Goal: Task Accomplishment & Management: Use online tool/utility

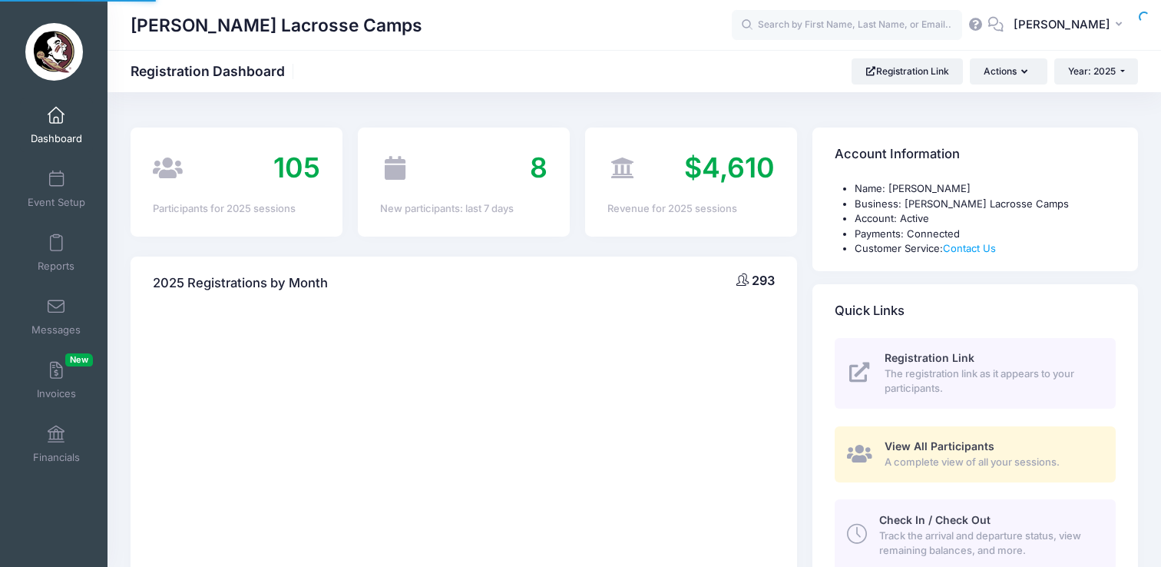
select select
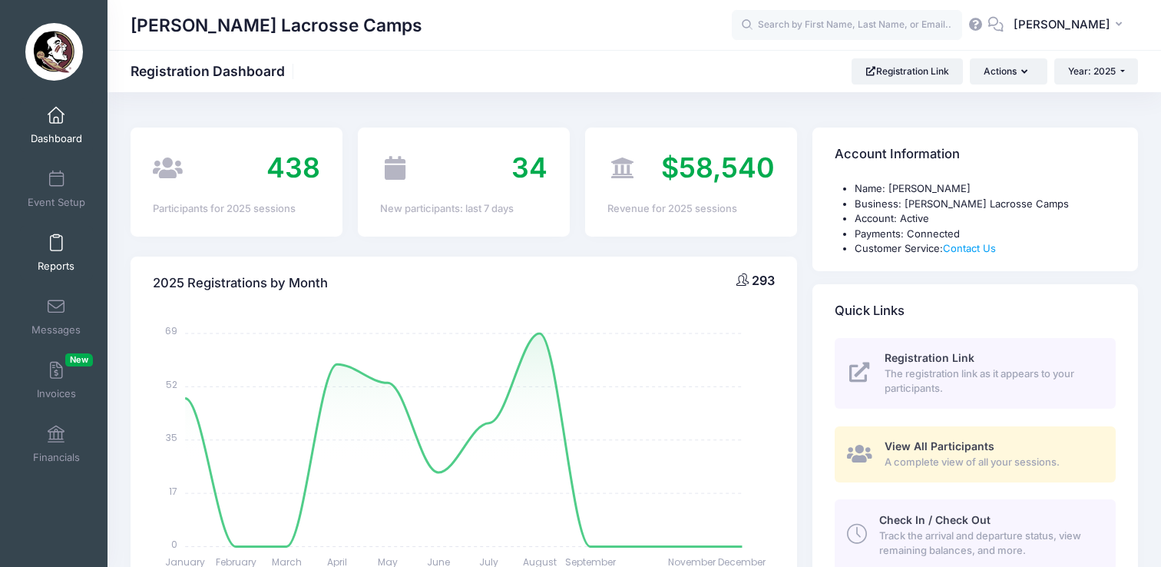
click at [57, 253] on link "Reports" at bounding box center [56, 253] width 73 height 54
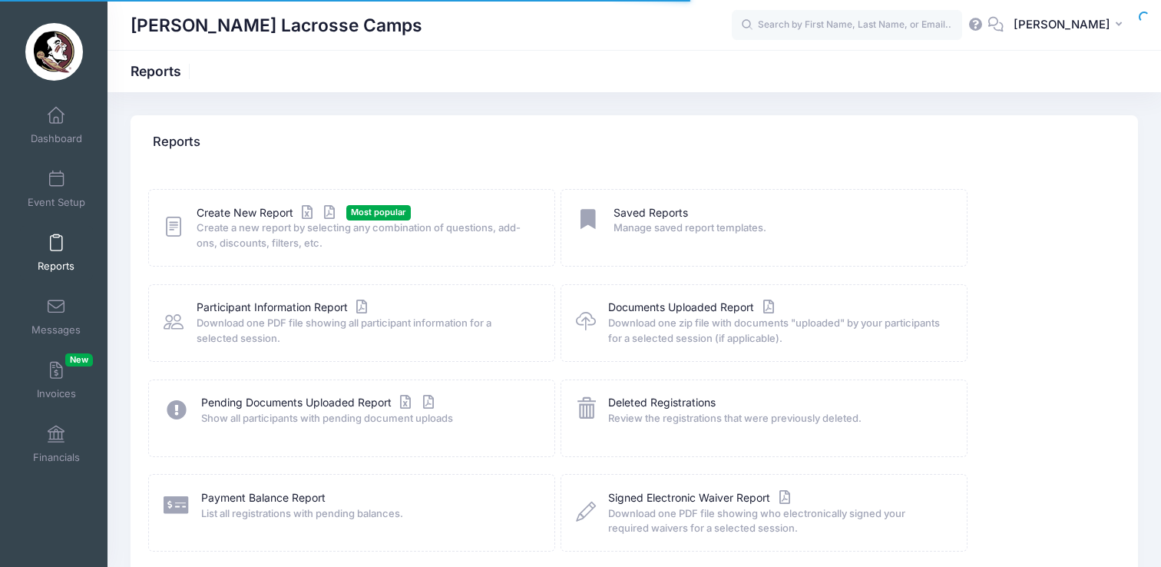
drag, startPoint x: 185, startPoint y: 230, endPoint x: 174, endPoint y: 228, distance: 11.6
click at [185, 230] on div "Create New Report Most popular Create a new report by selecting any combination…" at bounding box center [352, 228] width 376 height 46
click at [174, 228] on icon at bounding box center [174, 227] width 20 height 24
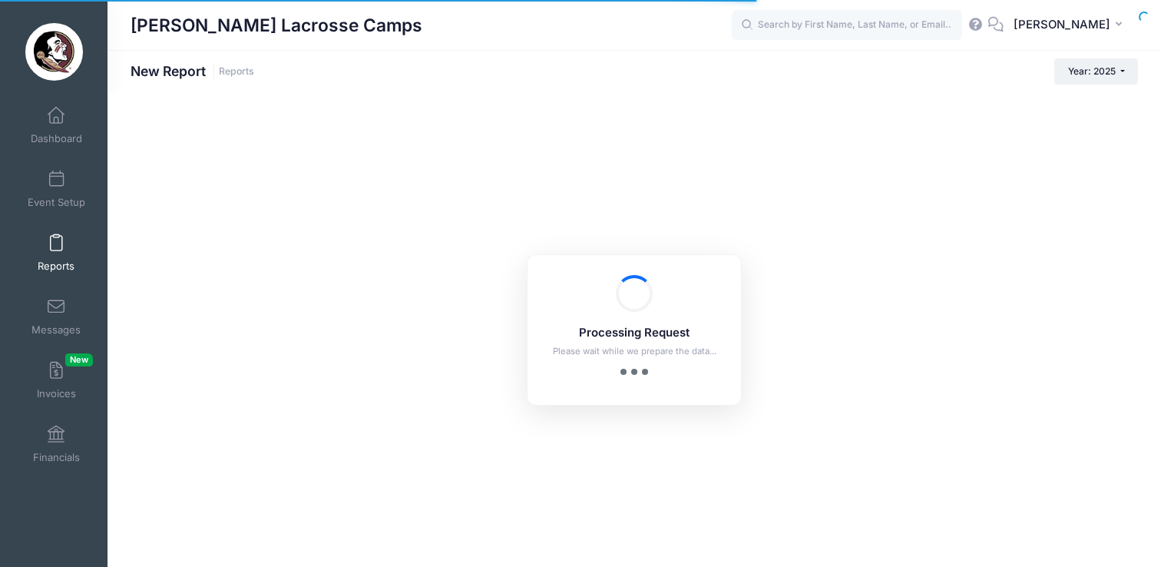
checkbox input "true"
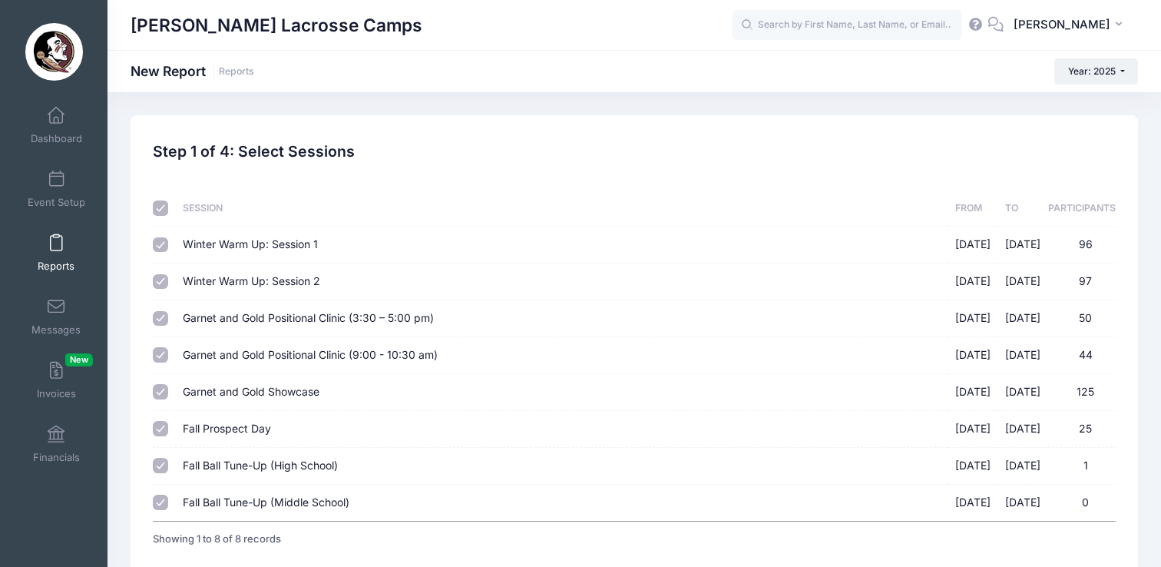
click at [161, 208] on input "checkbox" at bounding box center [160, 207] width 15 height 15
checkbox input "false"
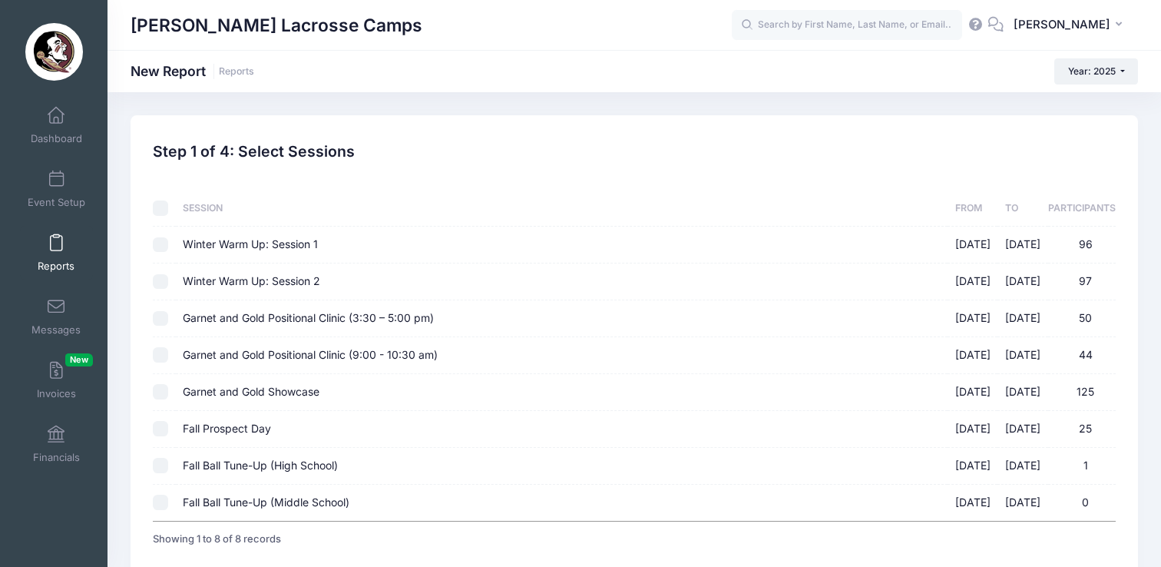
checkbox input "false"
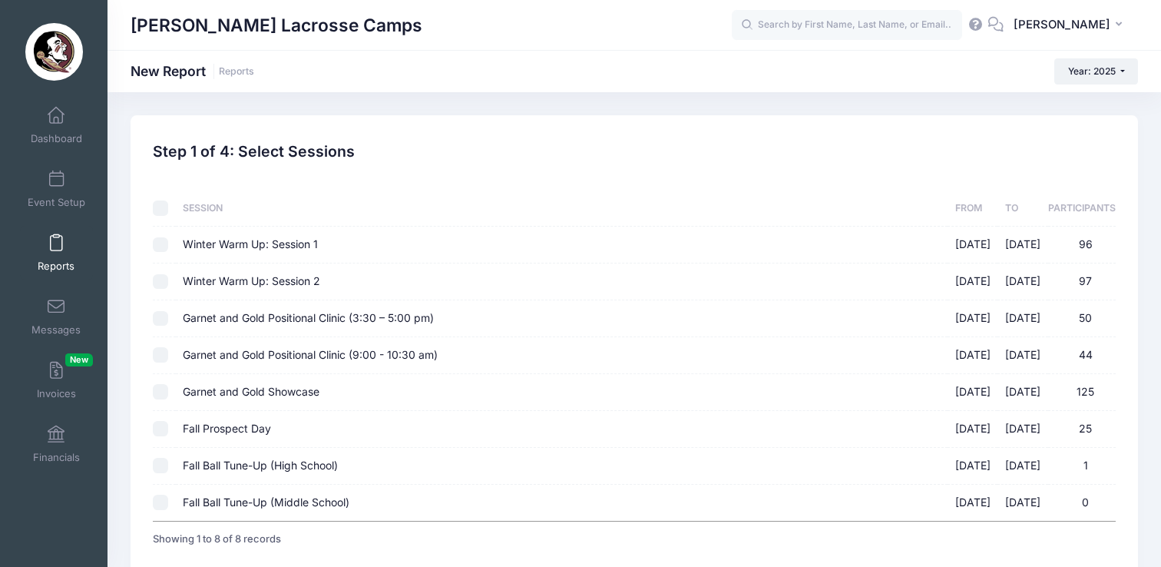
click at [161, 396] on input "Garnet and Gold Showcase [DATE] - [DATE] 125" at bounding box center [160, 391] width 15 height 15
checkbox input "true"
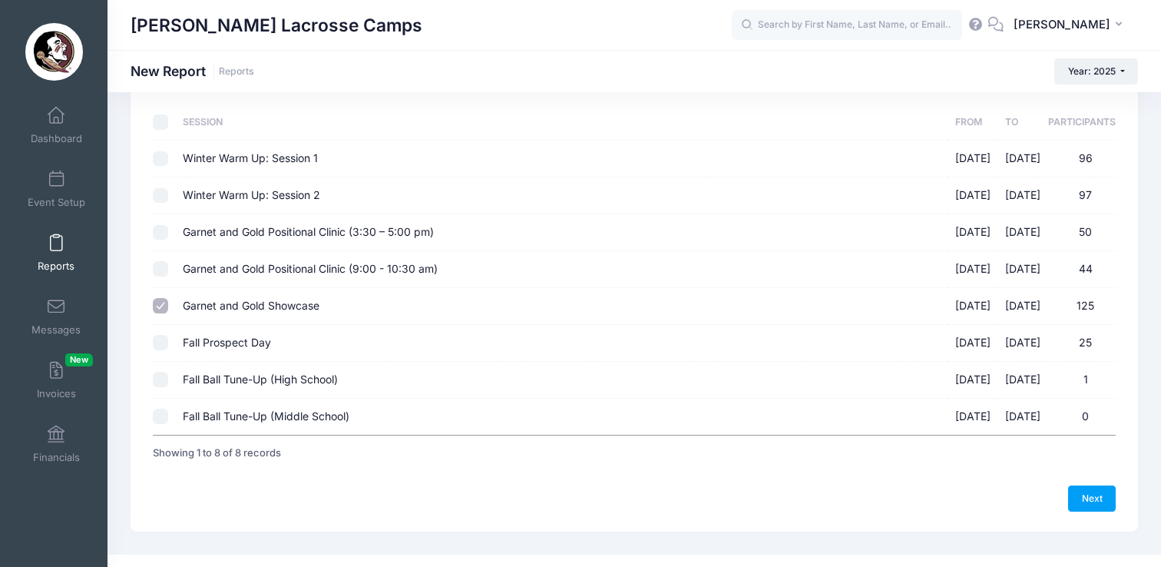
scroll to position [108, 0]
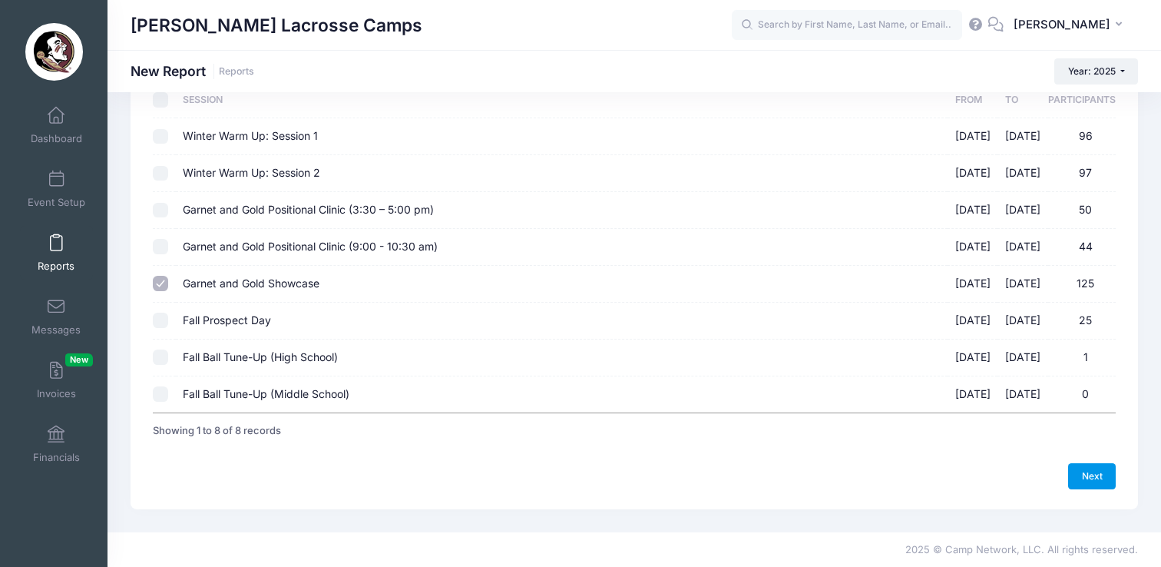
click at [1076, 477] on link "Next" at bounding box center [1092, 476] width 48 height 26
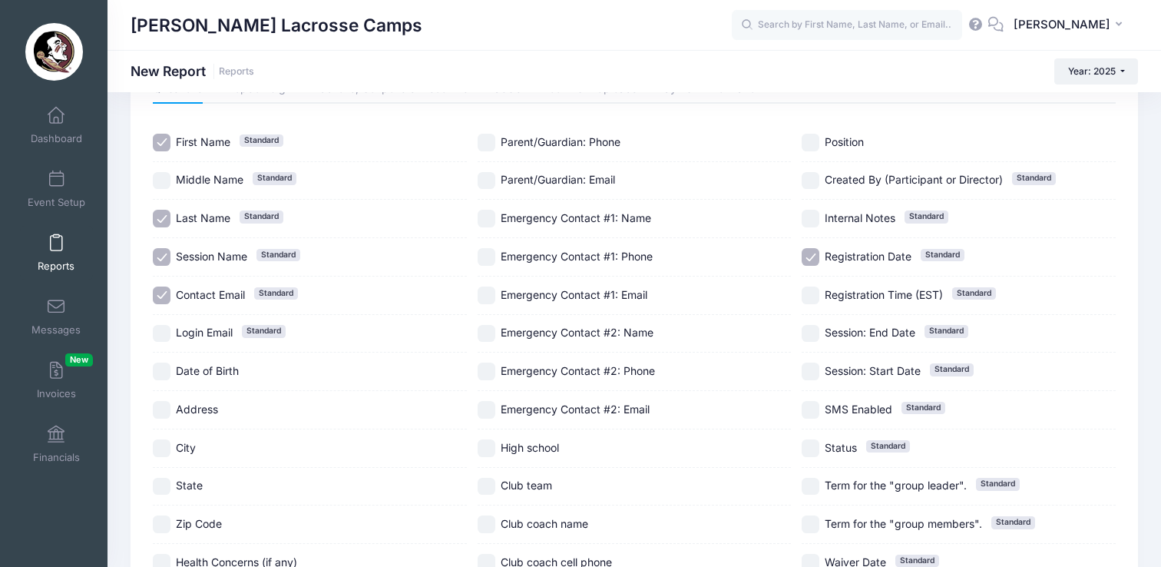
scroll to position [168, 0]
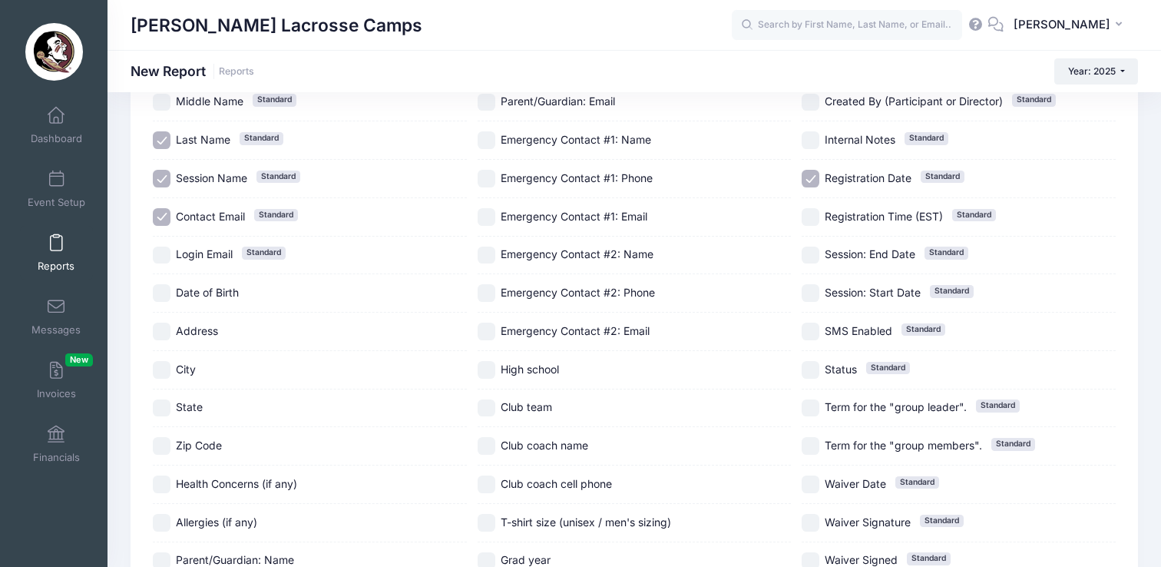
click at [157, 368] on input "City" at bounding box center [162, 370] width 18 height 18
checkbox input "true"
click at [160, 403] on input "State" at bounding box center [162, 408] width 18 height 18
checkbox input "true"
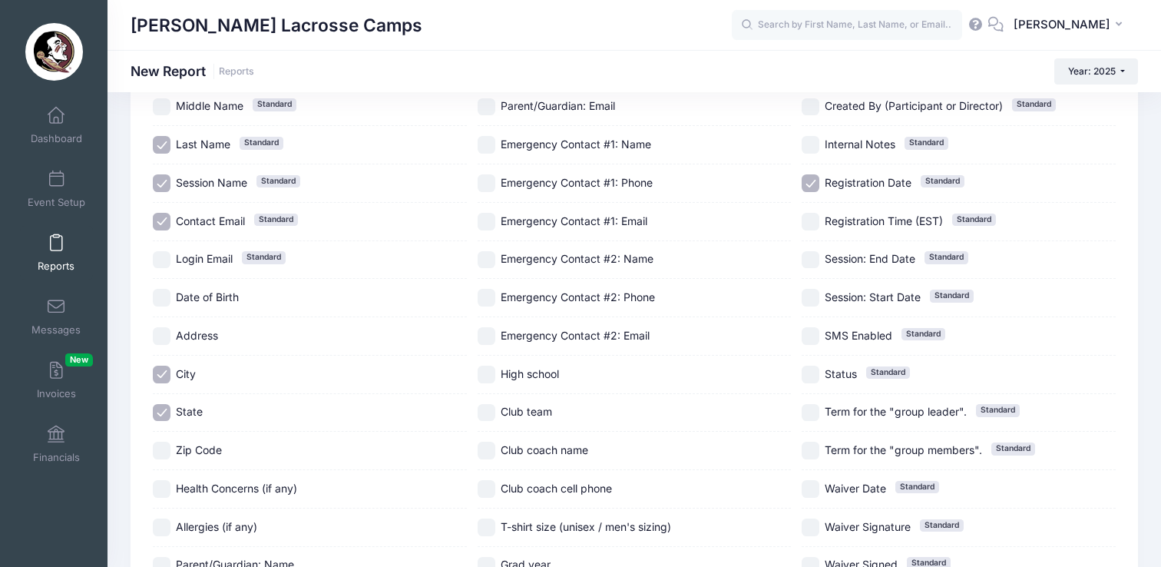
scroll to position [197, 0]
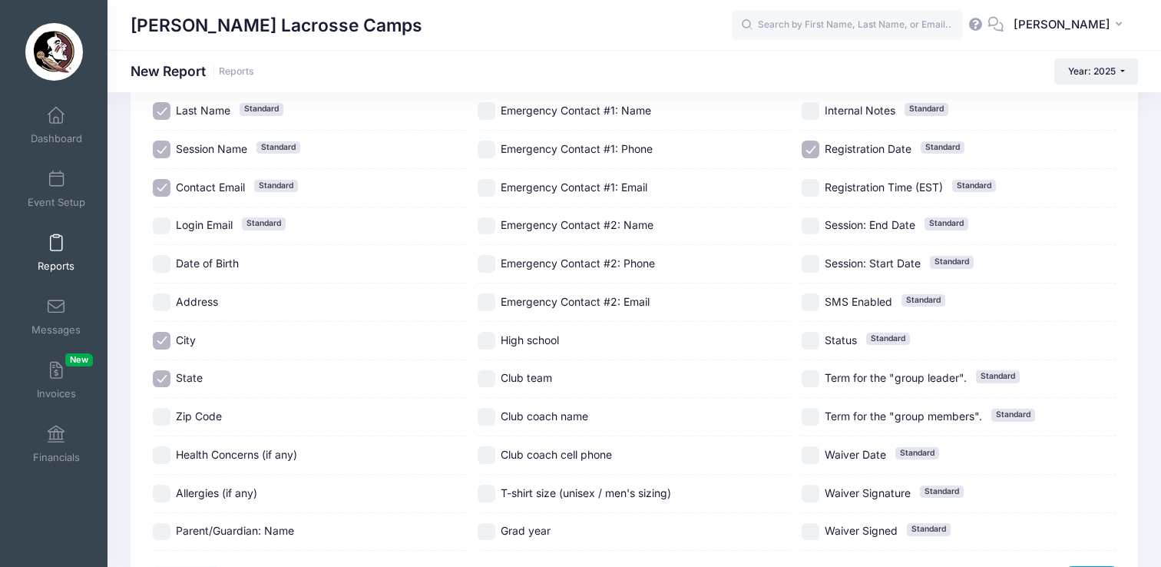
click at [483, 335] on input "High school" at bounding box center [487, 341] width 18 height 18
checkbox input "true"
click at [494, 382] on input "Club team" at bounding box center [487, 379] width 18 height 18
checkbox input "true"
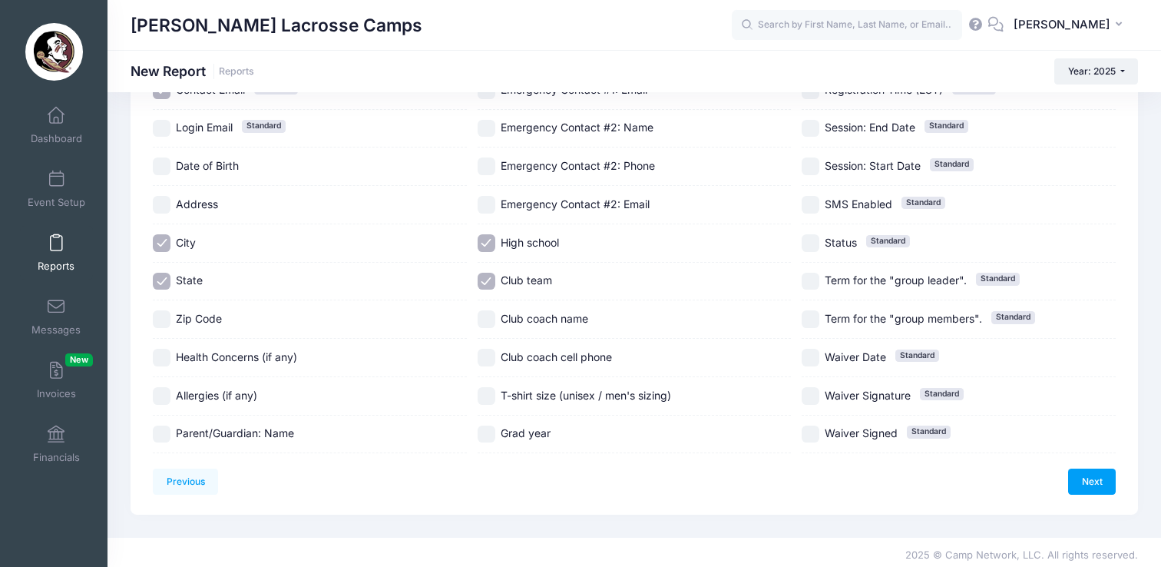
click at [492, 396] on input "T-shirt size (unisex / men's sizing)" at bounding box center [487, 396] width 18 height 18
checkbox input "true"
click at [489, 438] on input "Grad year" at bounding box center [487, 435] width 18 height 18
checkbox input "true"
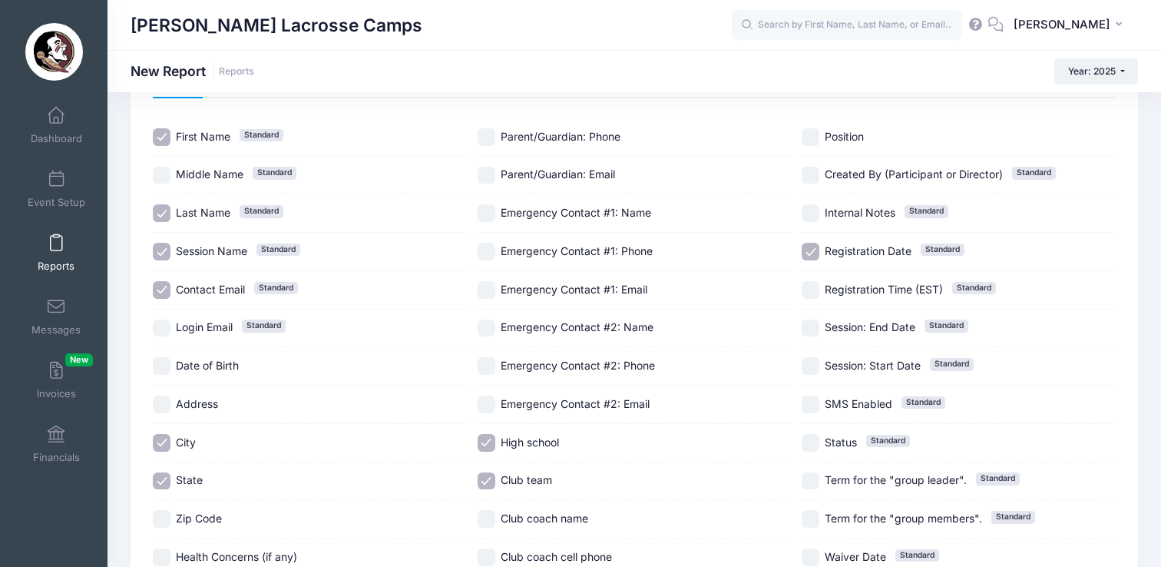
scroll to position [15, 0]
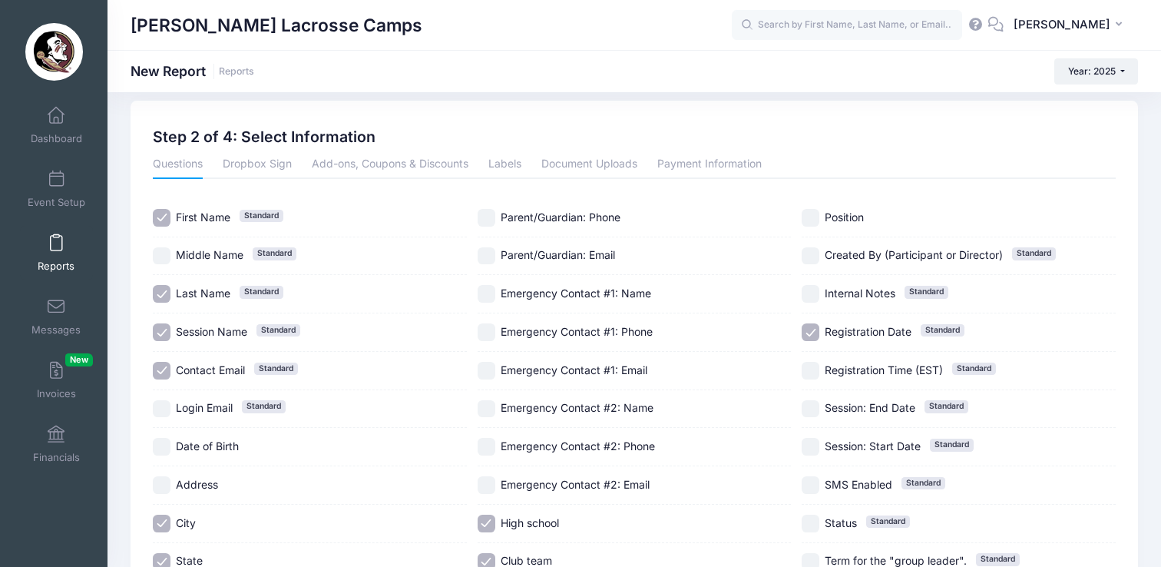
click at [815, 223] on input "Position" at bounding box center [811, 218] width 18 height 18
checkbox input "true"
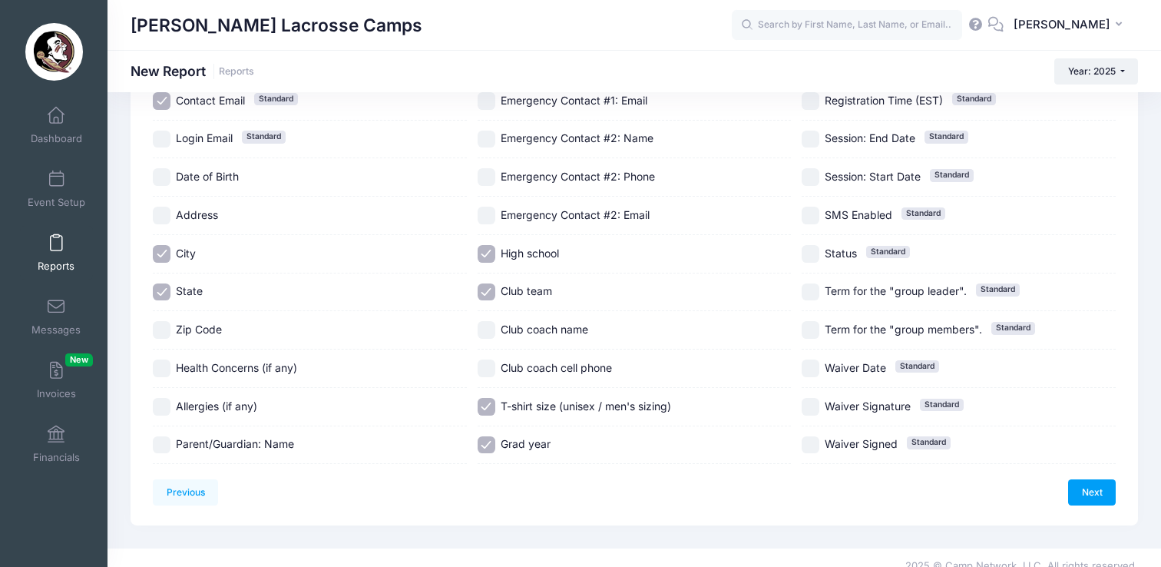
scroll to position [301, 0]
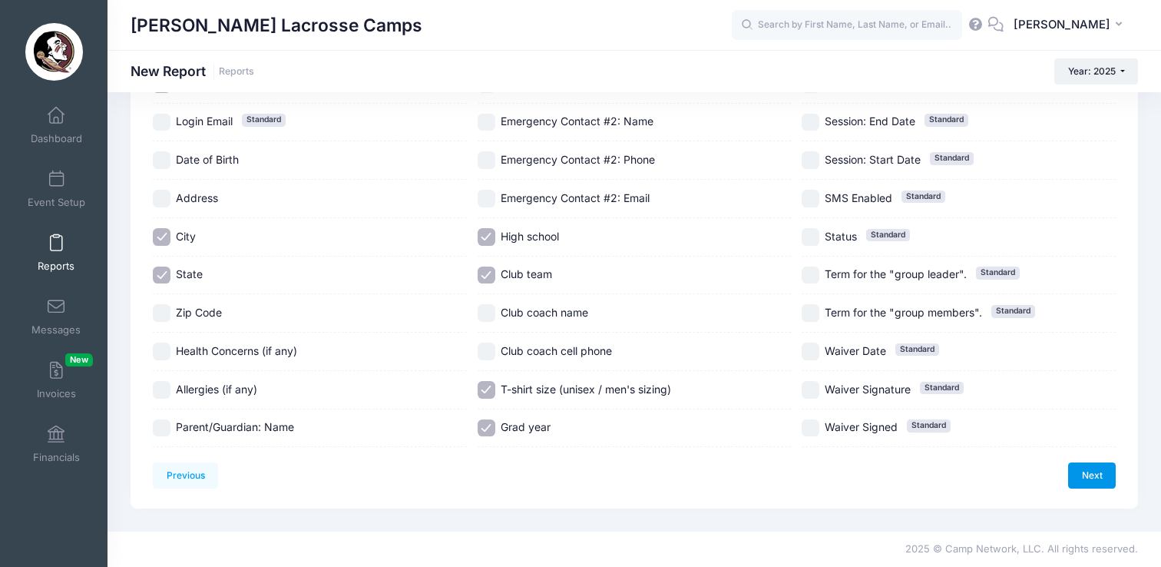
click at [1087, 476] on link "Next" at bounding box center [1092, 475] width 48 height 26
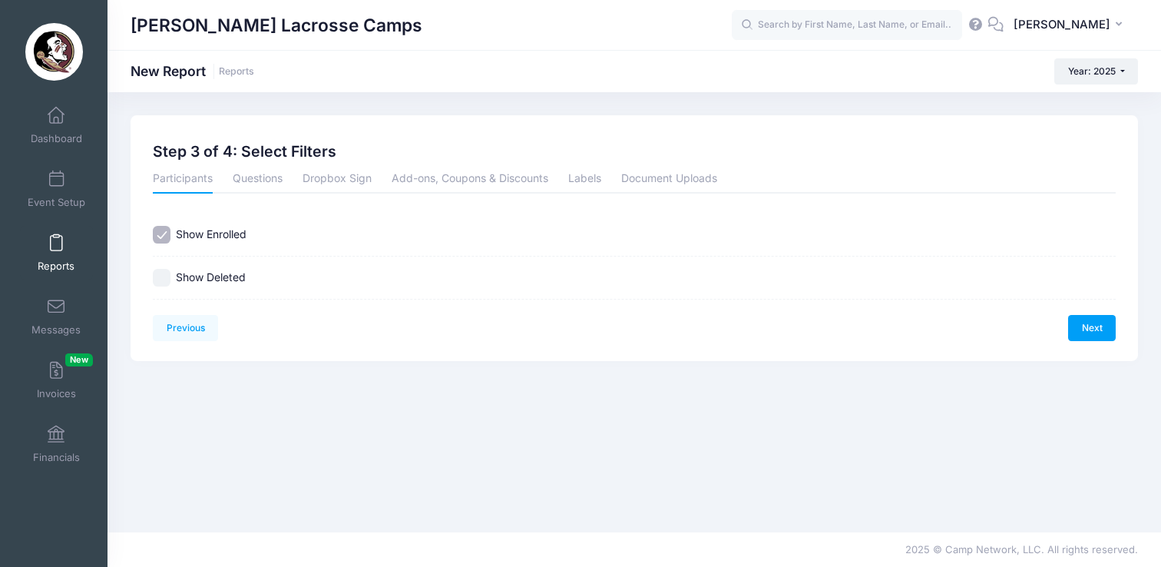
scroll to position [0, 0]
click at [1101, 329] on link "Next" at bounding box center [1092, 328] width 48 height 26
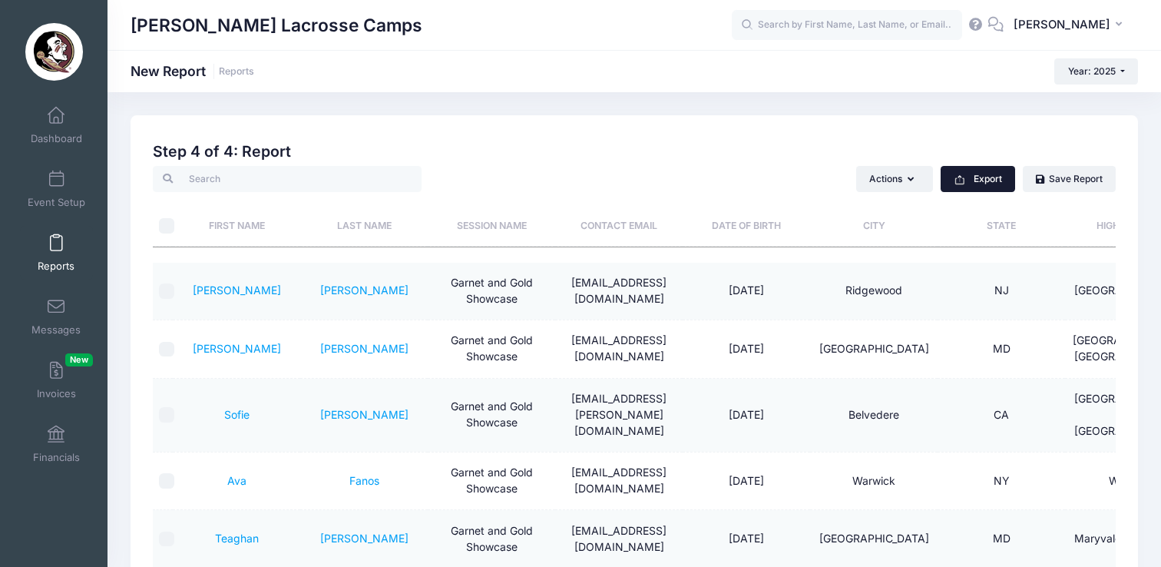
click at [948, 176] on button "Export" at bounding box center [978, 179] width 75 height 26
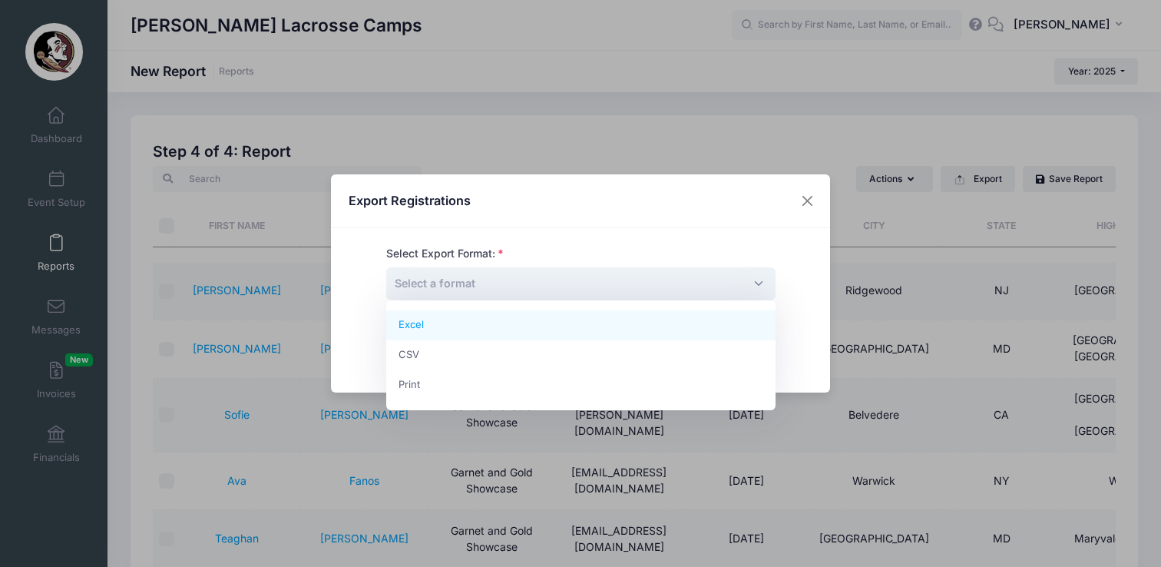
click at [587, 286] on span "Select a format" at bounding box center [580, 283] width 389 height 33
select select "excel"
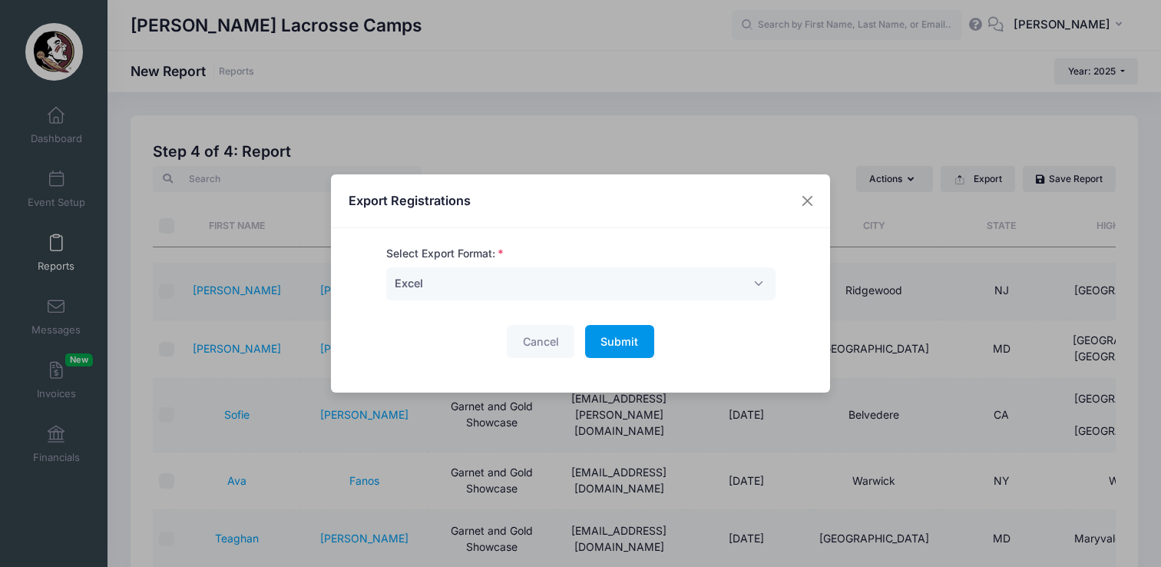
click at [621, 347] on span "Submit" at bounding box center [620, 341] width 38 height 13
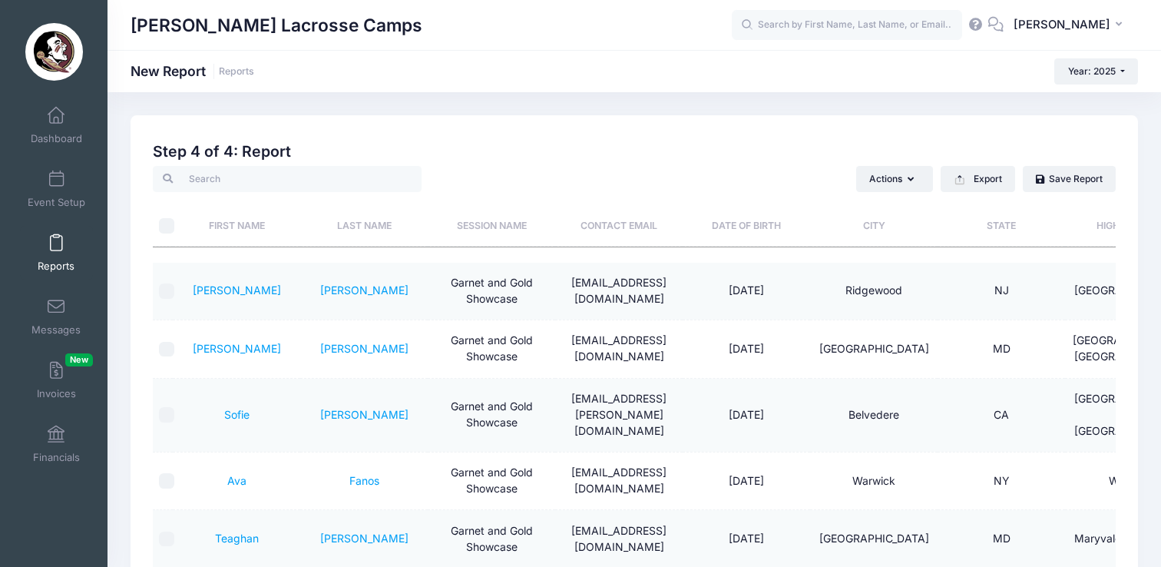
click at [824, 22] on input "text" at bounding box center [847, 25] width 230 height 31
